Goal: Information Seeking & Learning: Learn about a topic

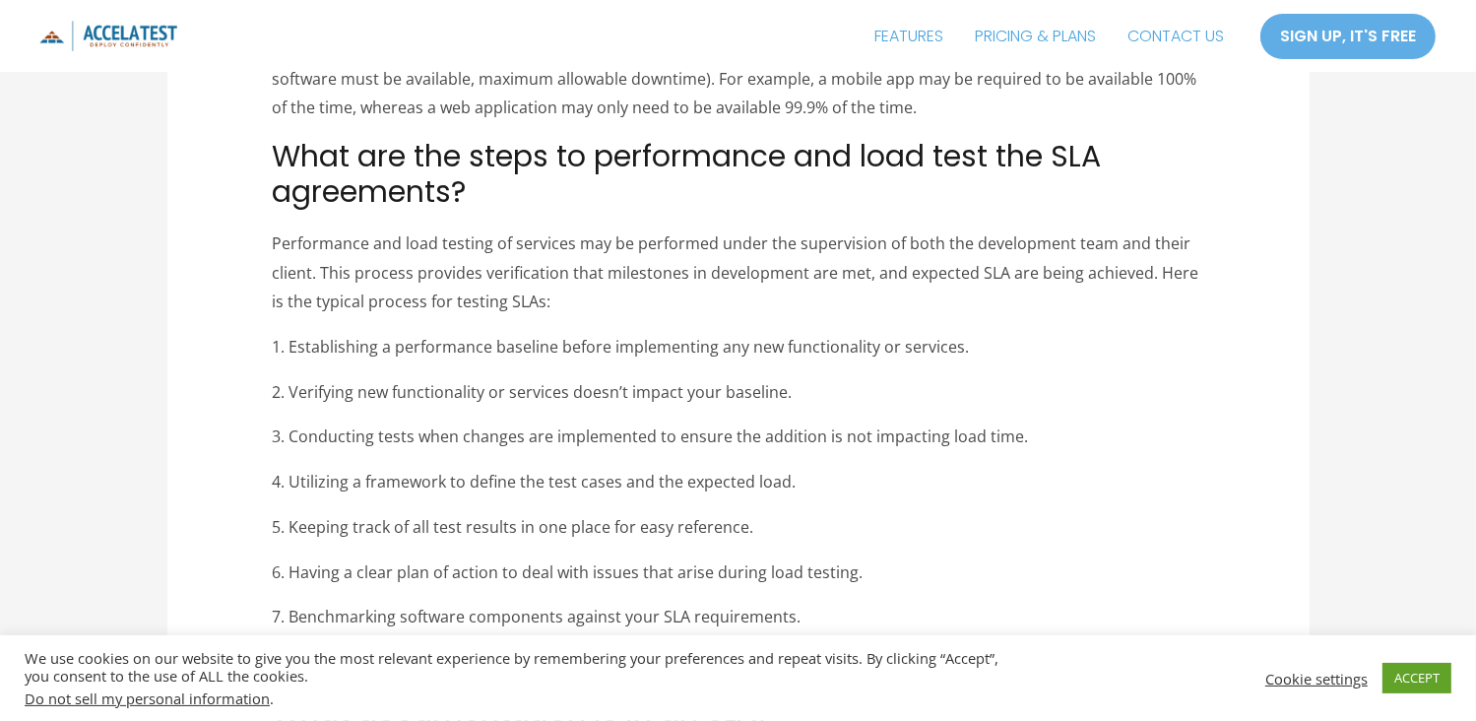
scroll to position [2528, 0]
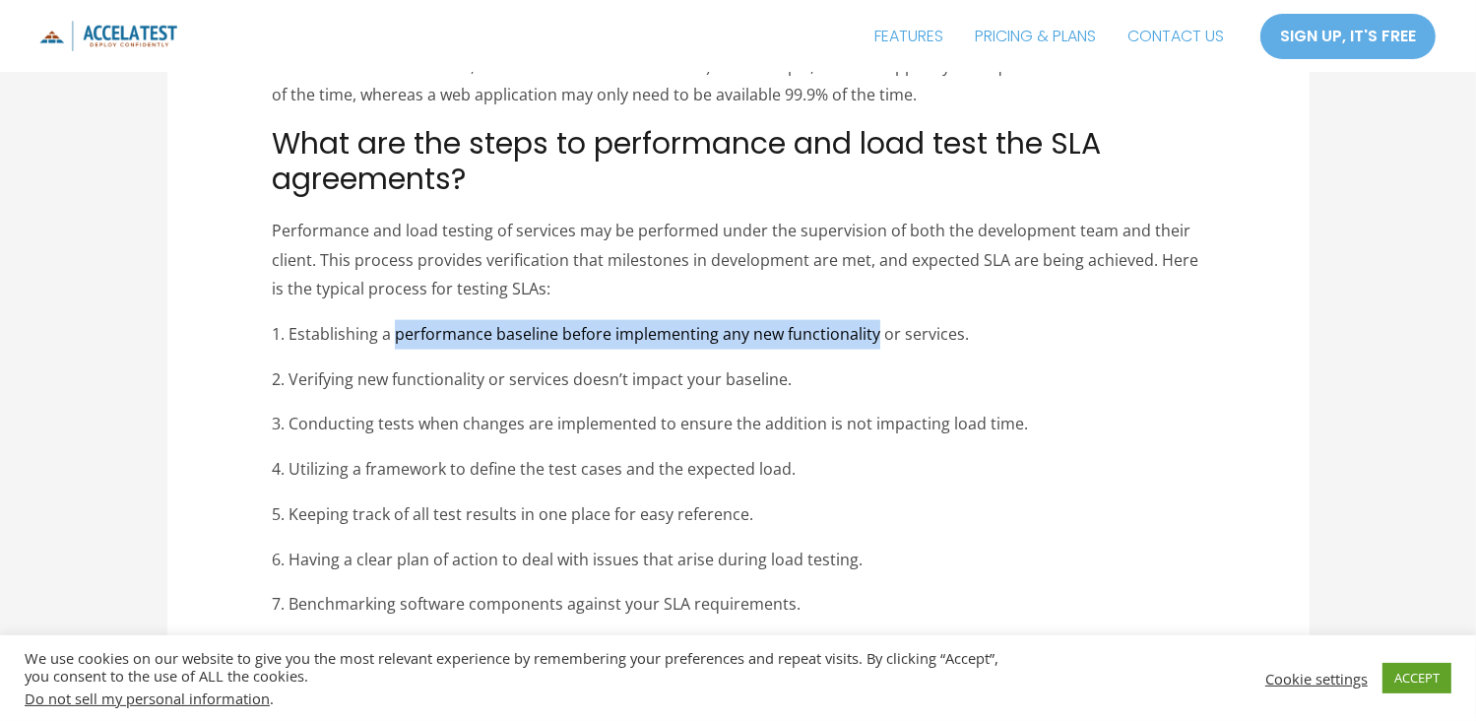
drag, startPoint x: 392, startPoint y: 308, endPoint x: 874, endPoint y: 314, distance: 482.5
click at [874, 320] on p "1. Establishing a performance baseline before implementing any new functionalit…" at bounding box center [738, 335] width 932 height 30
copy p "performance baseline before implementing any new functionality"
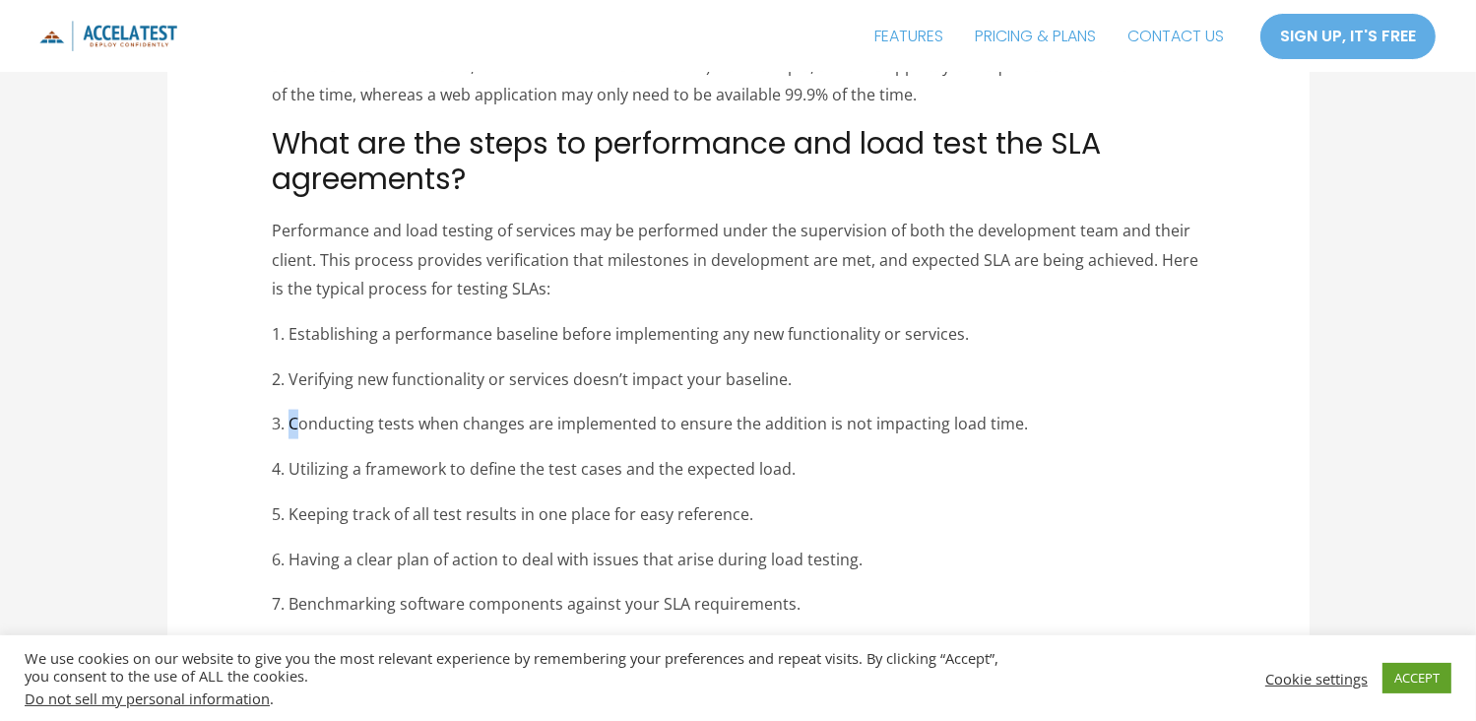
drag, startPoint x: 287, startPoint y: 400, endPoint x: 299, endPoint y: 404, distance: 12.5
click at [299, 410] on p "3. Conducting tests when changes are implemented to ensure the addition is not …" at bounding box center [738, 425] width 932 height 30
drag, startPoint x: 299, startPoint y: 404, endPoint x: 295, endPoint y: 349, distance: 55.3
click at [295, 365] on p "2. Verifying new functionality or services doesn’t impact your baseline." at bounding box center [738, 380] width 932 height 30
click at [299, 410] on p "3. Conducting tests when changes are implemented to ensure the addition is not …" at bounding box center [738, 425] width 932 height 30
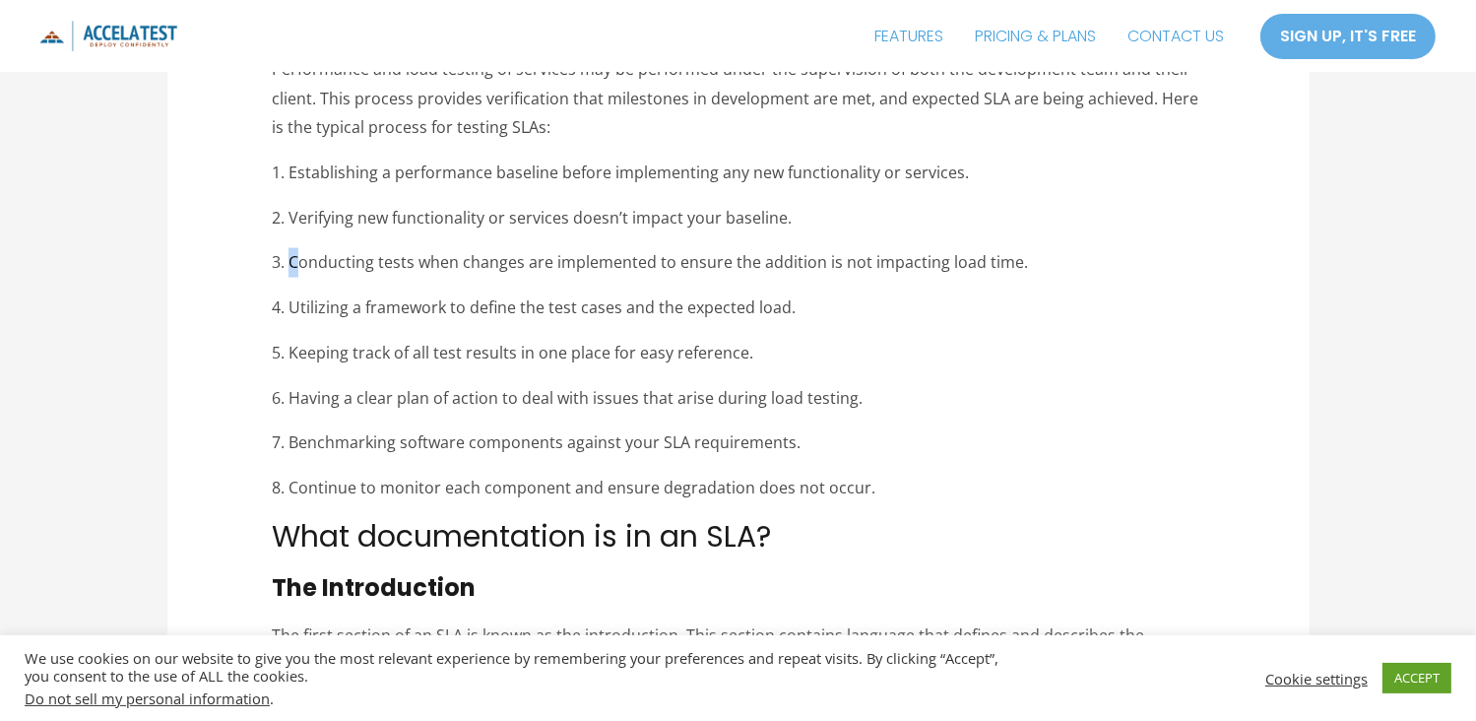
scroll to position [2683, 0]
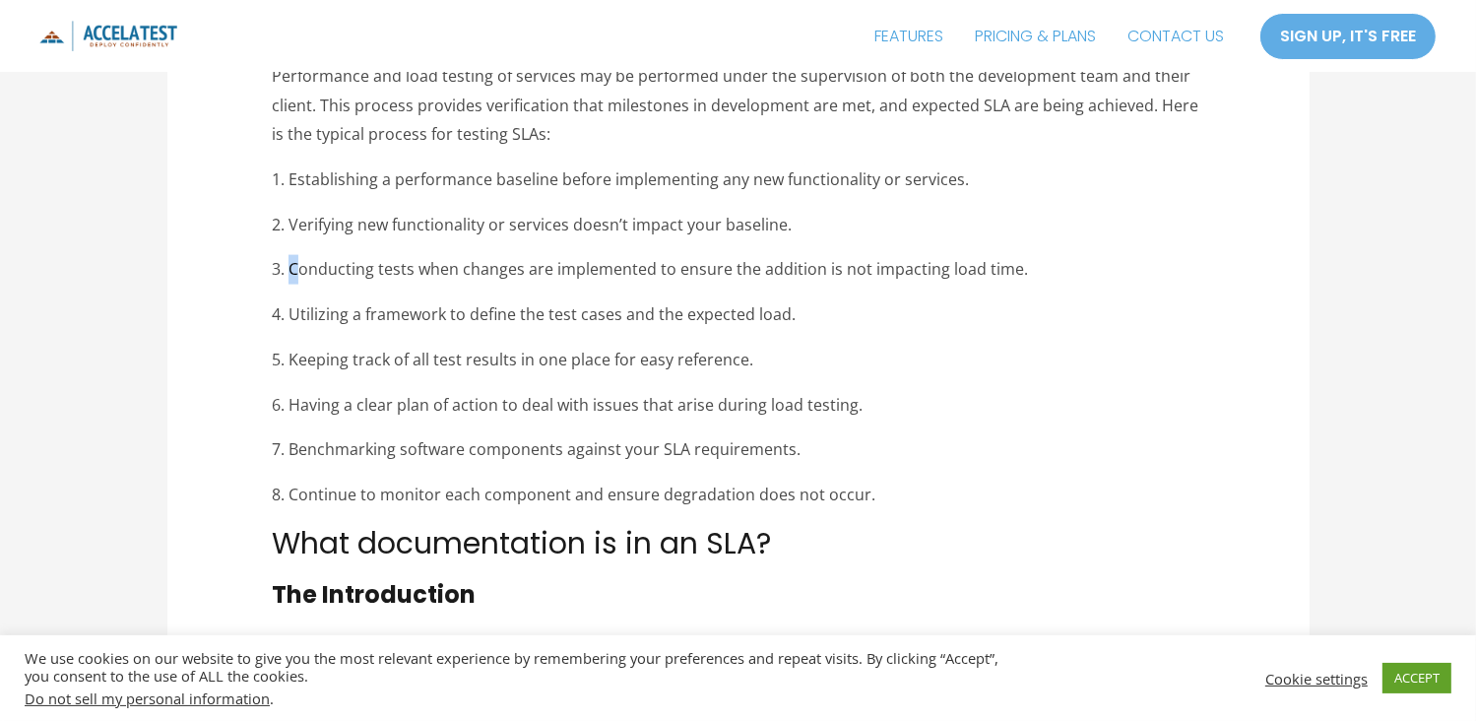
click at [298, 255] on p "3. Conducting tests when changes are implemented to ensure the addition is not …" at bounding box center [738, 270] width 932 height 30
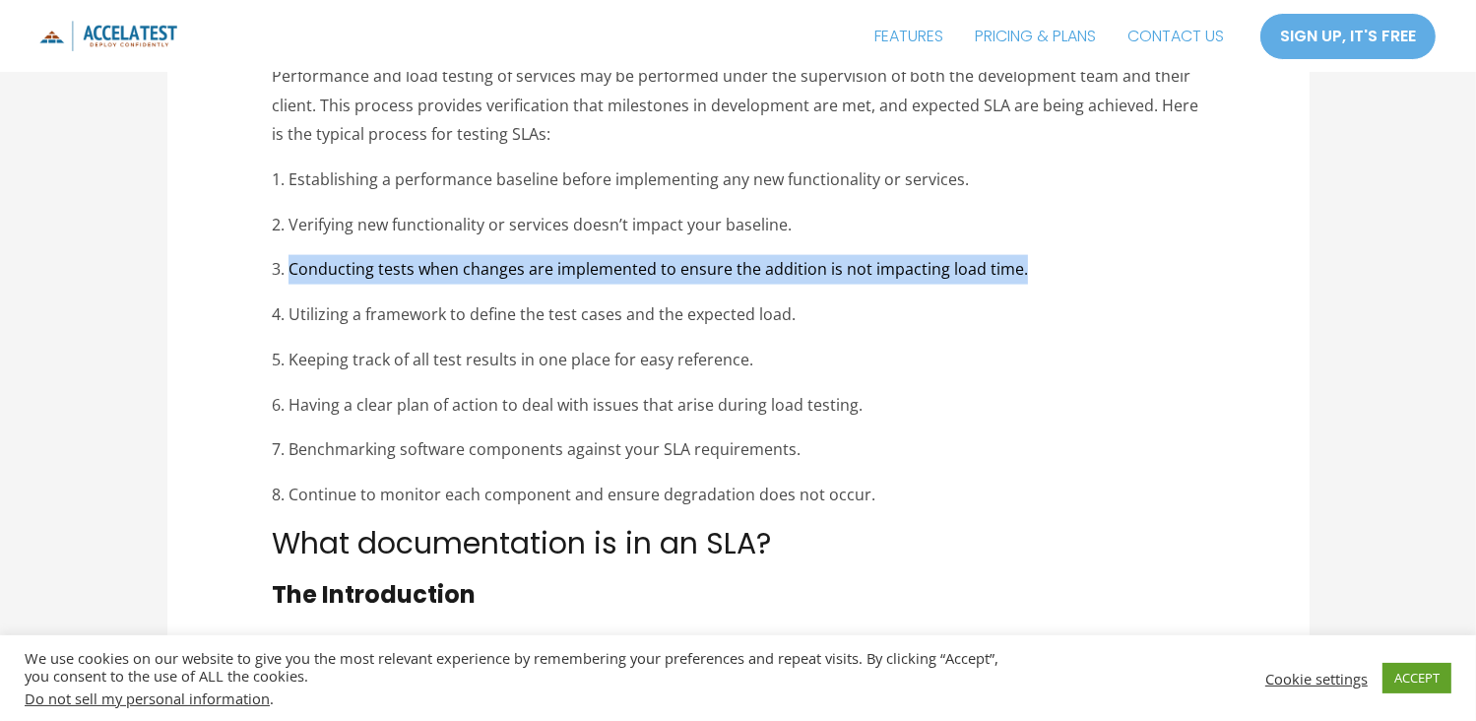
drag, startPoint x: 292, startPoint y: 240, endPoint x: 1016, endPoint y: 245, distance: 723.7
click at [1016, 255] on p "3. Conducting tests when changes are implemented to ensure the addition is not …" at bounding box center [738, 270] width 932 height 30
copy p "Conducting tests when changes are implemented to ensure the addition is not imp…"
